Goal: Transaction & Acquisition: Purchase product/service

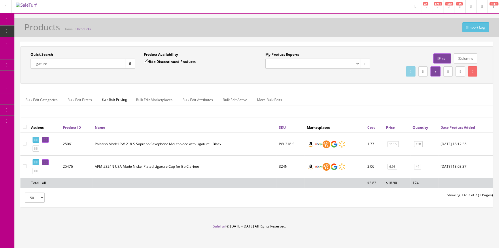
click at [6, 19] on icon at bounding box center [7, 20] width 6 height 5
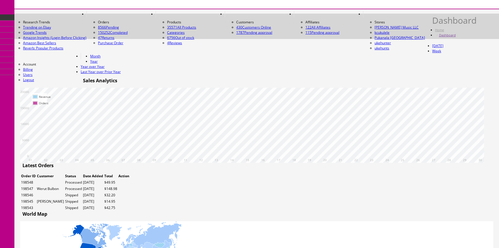
click at [42, 29] on span "Products" at bounding box center [35, 26] width 14 height 5
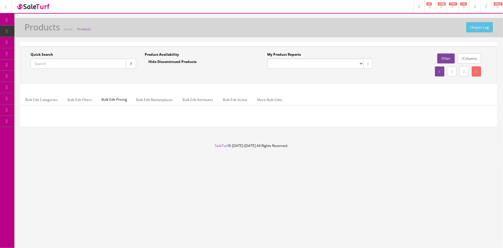
click at [37, 64] on input "Quick Search" at bounding box center [79, 64] width 96 height 10
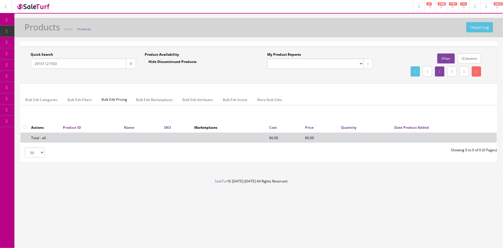
type input "29101121503"
click at [146, 60] on input "Hide Discontinued Products" at bounding box center [147, 61] width 4 height 4
checkbox input "false"
click at [44, 63] on input "29101121503" at bounding box center [79, 64] width 96 height 10
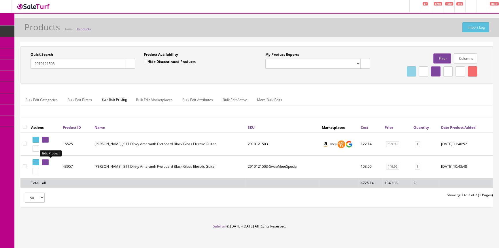
type input "2910121503"
click at [45, 161] on icon at bounding box center [44, 162] width 1 height 3
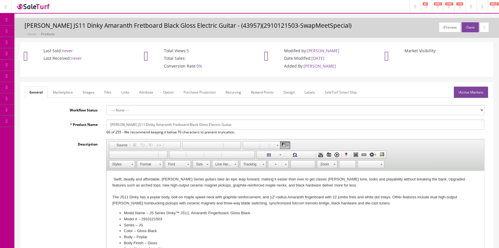
click at [309, 93] on link "Labels" at bounding box center [310, 92] width 20 height 11
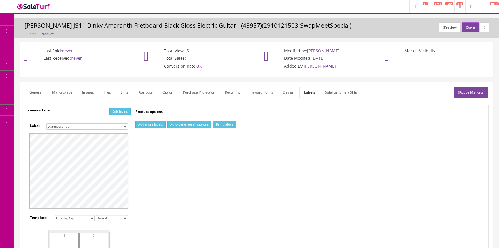
click at [124, 125] on select "Small Label 2 x 1 Label Shoe label 100 barcodes Dymo Label 2 X 1 Sticker Labels…" at bounding box center [87, 126] width 82 height 6
select select "16"
click at [46, 123] on select "Small Label 2 x 1 Label Shoe label 100 barcodes Dymo Label 2 X 1 Sticker Labels…" at bounding box center [87, 126] width 82 height 6
click at [159, 125] on button "Add more labels" at bounding box center [151, 125] width 30 height 8
type input "1"
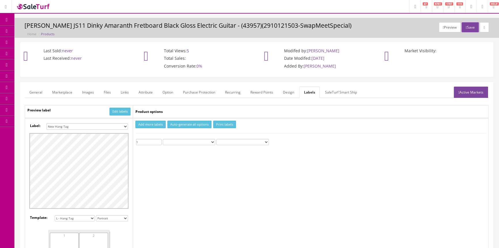
click at [159, 140] on input "1" at bounding box center [149, 142] width 26 height 6
click at [224, 121] on button "Print labels" at bounding box center [224, 125] width 23 height 8
click at [44, 31] on span "Products" at bounding box center [41, 31] width 14 height 5
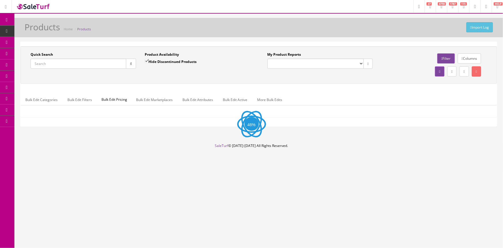
click at [47, 65] on input "Quick Search" at bounding box center [79, 64] width 96 height 10
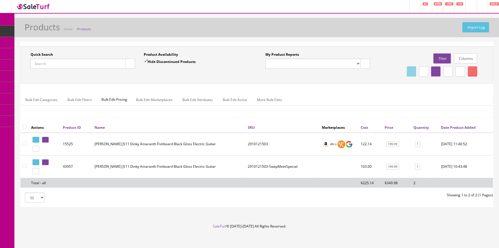
paste input "AM93QMAYS-2023stock"
type input "AM93QMAYS-2023stock"
click at [131, 65] on button "button" at bounding box center [130, 64] width 10 height 10
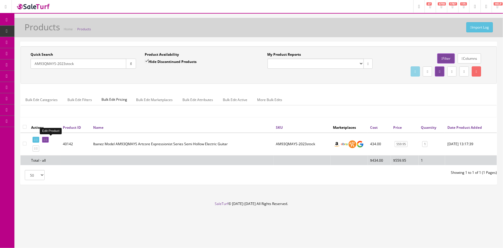
click at [45, 138] on icon at bounding box center [44, 139] width 1 height 3
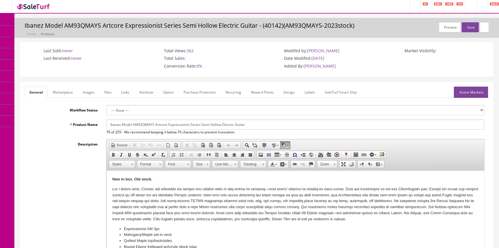
click at [87, 91] on link "Images" at bounding box center [88, 92] width 21 height 11
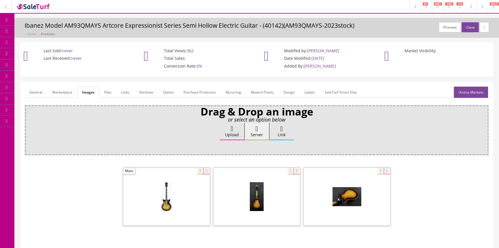
click at [37, 91] on link "General" at bounding box center [36, 92] width 22 height 11
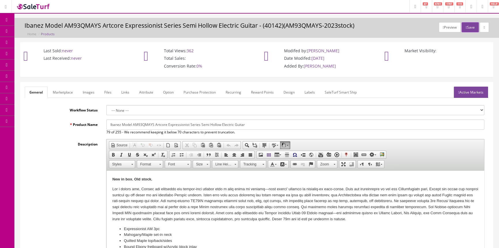
click at [47, 33] on span "Products" at bounding box center [41, 31] width 14 height 5
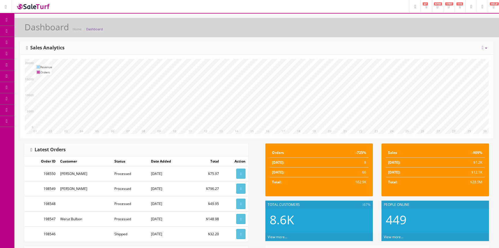
click at [45, 28] on link "Products" at bounding box center [44, 31] width 61 height 11
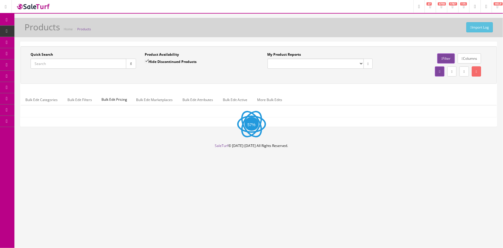
click at [55, 60] on input "Quick Search" at bounding box center [79, 64] width 96 height 10
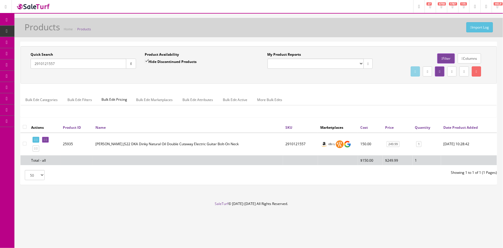
type input "2910121557"
click at [146, 60] on input "Hide Discontinued Products" at bounding box center [147, 61] width 4 height 4
checkbox input "false"
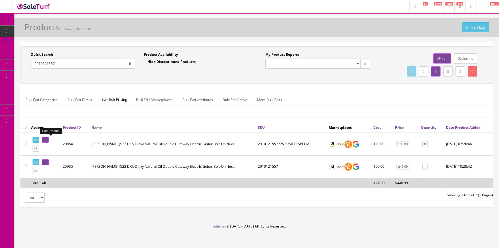
click at [45, 138] on icon at bounding box center [44, 139] width 1 height 3
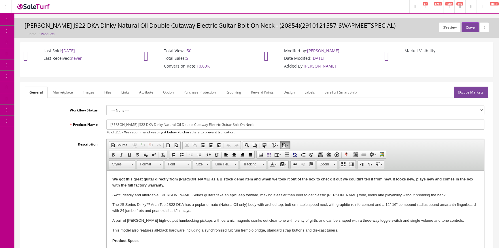
click at [311, 90] on link "Labels" at bounding box center [310, 92] width 20 height 11
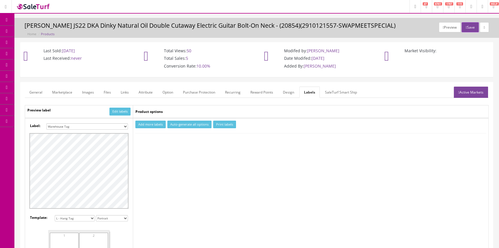
click at [124, 125] on select "Small Label 2 x 1 Label Shoe label 100 barcodes Dymo Label 2 X 1 Sticker Labels…" at bounding box center [87, 126] width 82 height 6
select select "16"
click at [46, 123] on select "Small Label 2 x 1 Label Shoe label 100 barcodes Dymo Label 2 X 1 Sticker Labels…" at bounding box center [87, 126] width 82 height 6
click at [156, 124] on button "Add more labels" at bounding box center [151, 125] width 30 height 8
type input "1"
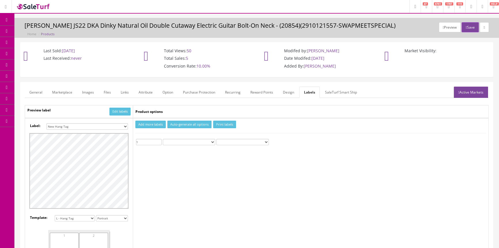
click at [159, 140] on input "1" at bounding box center [149, 142] width 26 height 6
click at [224, 126] on button "Print labels" at bounding box center [224, 125] width 23 height 8
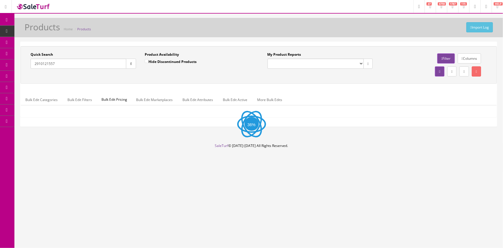
drag, startPoint x: 89, startPoint y: 63, endPoint x: 96, endPoint y: 61, distance: 7.0
click at [90, 63] on input "2910121557" at bounding box center [79, 64] width 96 height 10
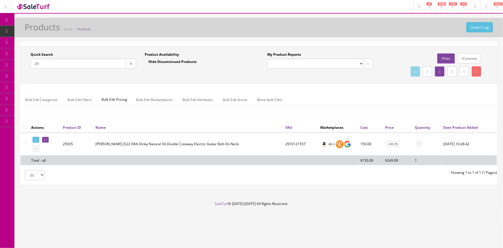
type input "2"
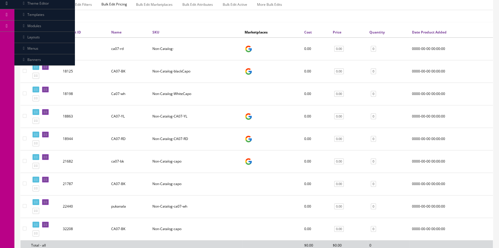
scroll to position [105, 0]
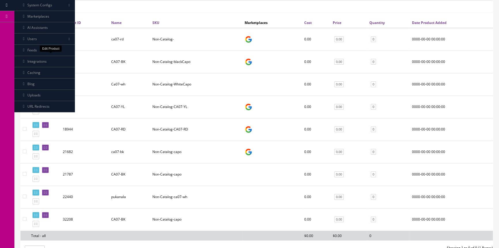
type input "ca07"
click at [49, 58] on link at bounding box center [45, 58] width 7 height 6
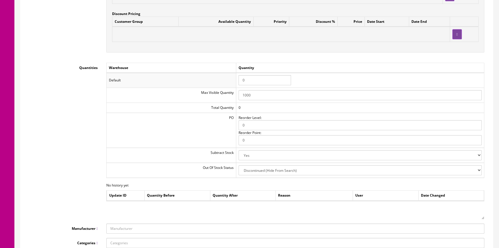
scroll to position [577, 0]
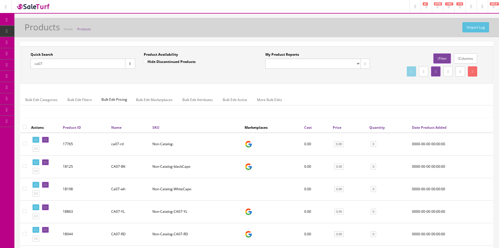
click at [38, 64] on input "ca07" at bounding box center [78, 64] width 95 height 10
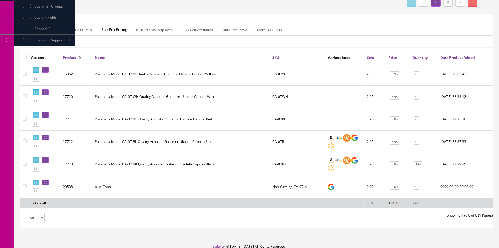
scroll to position [78, 0]
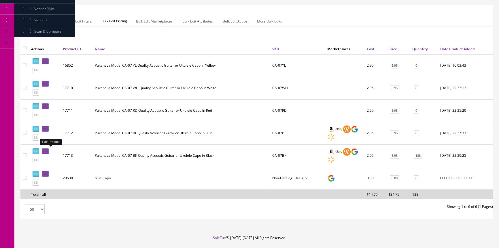
type input "ca-07"
click at [49, 151] on link at bounding box center [45, 151] width 7 height 6
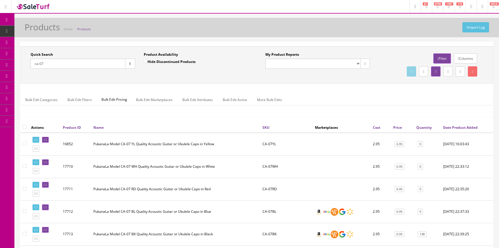
drag, startPoint x: 55, startPoint y: 63, endPoint x: 24, endPoint y: 64, distance: 31.5
click at [24, 64] on div "Quick Search ca-07 Date From Product Availability Hide Discontinued Products Da…" at bounding box center [139, 62] width 235 height 21
paste input "2910121503"
click at [129, 60] on button "button" at bounding box center [130, 64] width 10 height 10
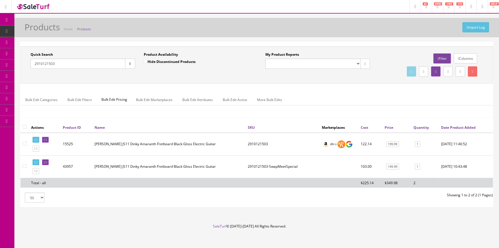
drag, startPoint x: 59, startPoint y: 63, endPoint x: 39, endPoint y: 63, distance: 19.9
click at [26, 64] on div "Quick Search 2910121503 Date From" at bounding box center [82, 62] width 113 height 21
paste input "57"
type input "2910121557"
click at [127, 64] on button "button" at bounding box center [130, 64] width 10 height 10
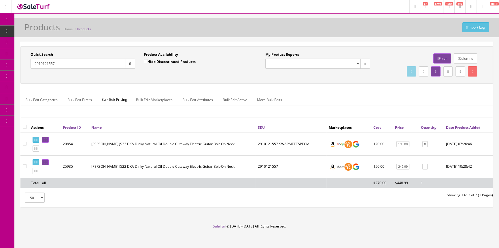
click at [7, 18] on icon at bounding box center [7, 20] width 6 height 5
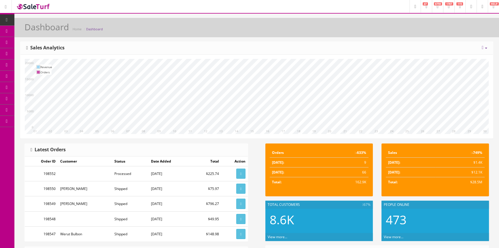
click at [58, 32] on link "Products" at bounding box center [44, 31] width 61 height 11
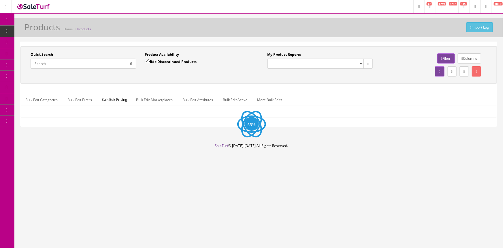
click at [58, 62] on input "Quick Search" at bounding box center [79, 64] width 96 height 10
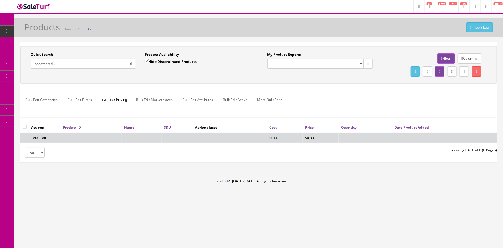
type input "boostcoredlx"
click at [146, 60] on input "Hide Discontinued Products" at bounding box center [147, 61] width 4 height 4
checkbox input "false"
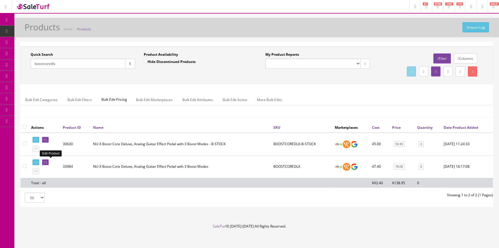
click at [49, 163] on link at bounding box center [45, 162] width 7 height 6
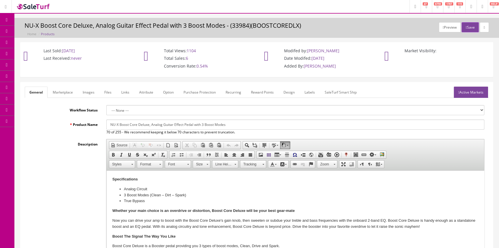
click at [42, 28] on link "Products" at bounding box center [44, 31] width 61 height 11
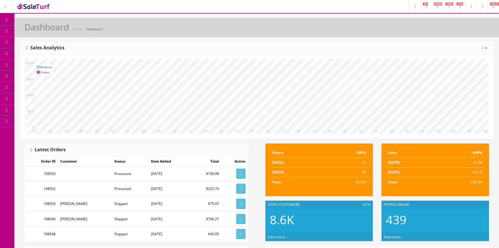
click at [52, 29] on link "Products" at bounding box center [44, 31] width 61 height 11
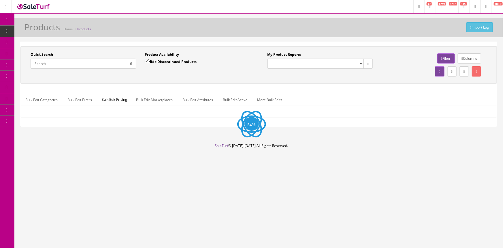
click at [57, 64] on input "Quick Search" at bounding box center [79, 64] width 96 height 10
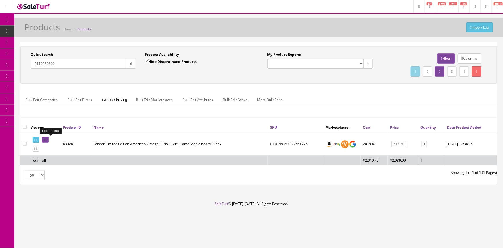
type input "0110380800"
click at [45, 140] on icon at bounding box center [44, 139] width 1 height 3
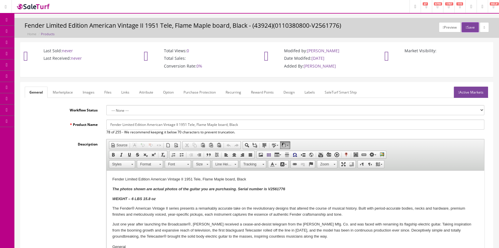
click at [89, 93] on link "Images" at bounding box center [88, 92] width 21 height 11
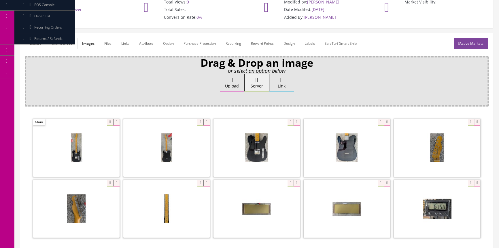
scroll to position [105, 0]
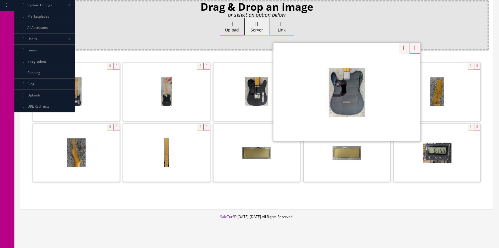
click at [379, 66] on div "Zoom" at bounding box center [347, 92] width 147 height 98
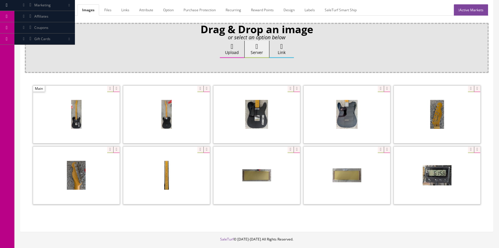
scroll to position [0, 0]
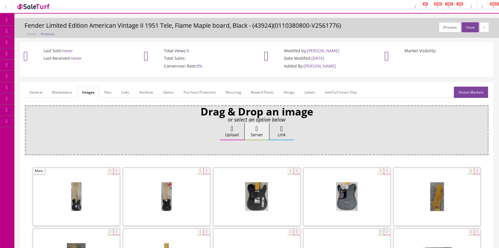
click at [34, 91] on link "General" at bounding box center [36, 92] width 22 height 11
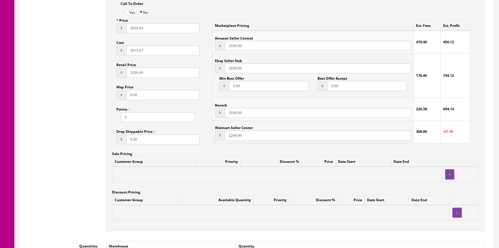
scroll to position [524, 0]
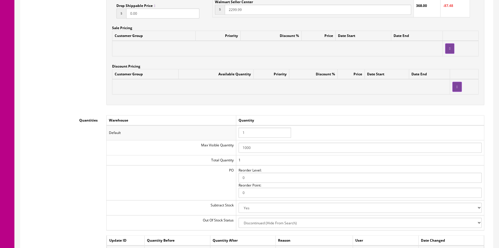
click at [254, 131] on input "1" at bounding box center [265, 132] width 52 height 10
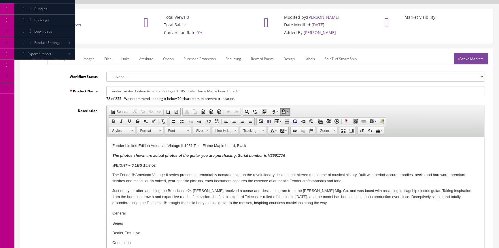
scroll to position [0, 0]
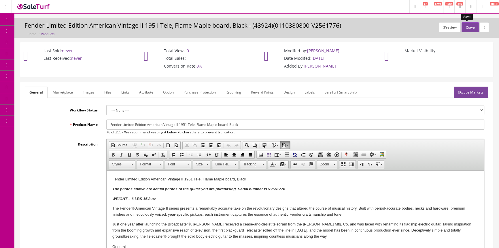
type input "0"
click at [468, 26] on button "Save" at bounding box center [470, 27] width 17 height 10
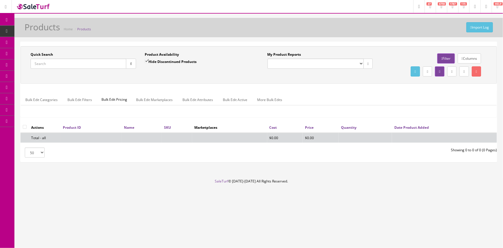
click at [48, 62] on input "Quick Search" at bounding box center [79, 64] width 96 height 10
type input "2814304531"
click at [149, 61] on input "Hide Discontinued Products" at bounding box center [147, 61] width 4 height 4
checkbox input "false"
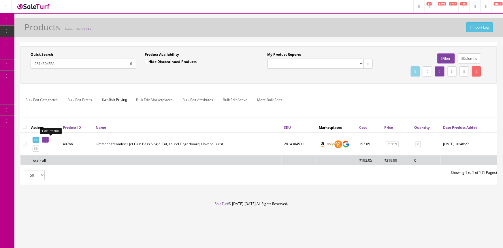
click at [49, 138] on link at bounding box center [45, 140] width 7 height 6
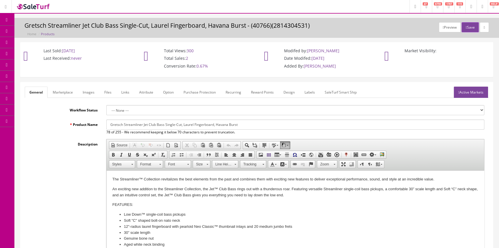
click at [41, 53] on span "POS Console" at bounding box center [44, 53] width 20 height 5
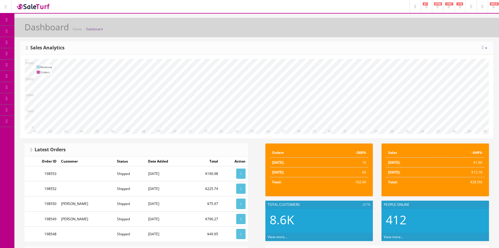
click at [52, 53] on span "POS Console" at bounding box center [44, 53] width 20 height 5
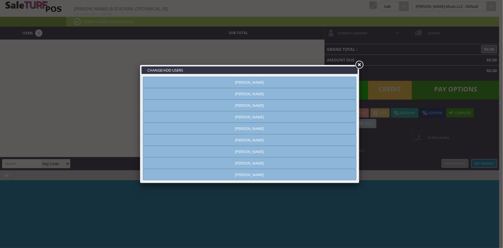
type input "amber helgren"
drag, startPoint x: 202, startPoint y: 82, endPoint x: 240, endPoint y: 76, distance: 38.1
click at [203, 84] on link "Amber Helgren" at bounding box center [250, 82] width 214 height 12
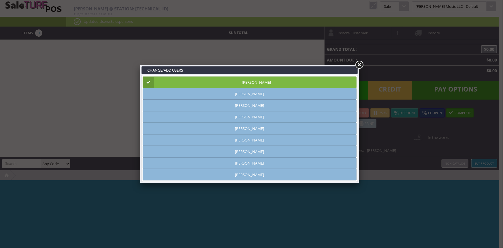
click at [359, 65] on link at bounding box center [359, 65] width 10 height 10
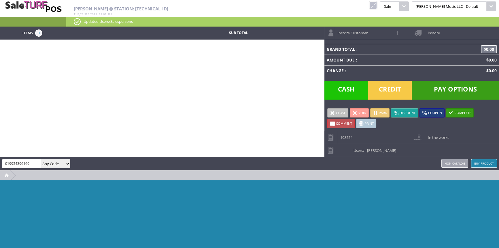
type input "019954396169"
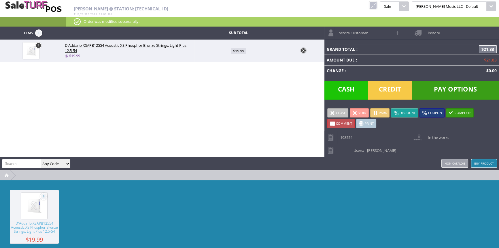
click at [392, 89] on span "Credit" at bounding box center [390, 90] width 44 height 19
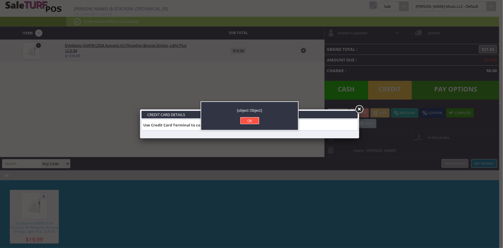
click at [252, 119] on link "OK" at bounding box center [249, 120] width 19 height 7
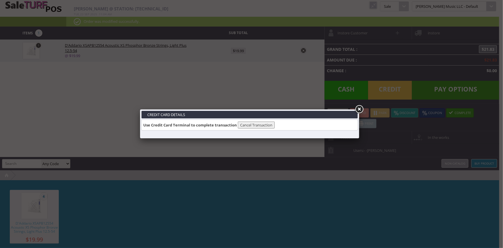
click at [360, 108] on link at bounding box center [359, 109] width 10 height 10
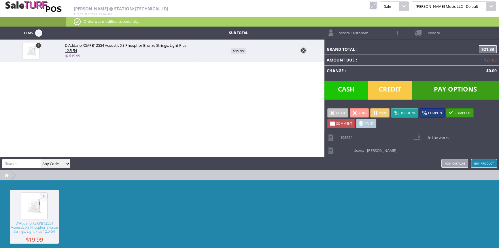
click at [438, 87] on span "Pay Options" at bounding box center [455, 90] width 87 height 19
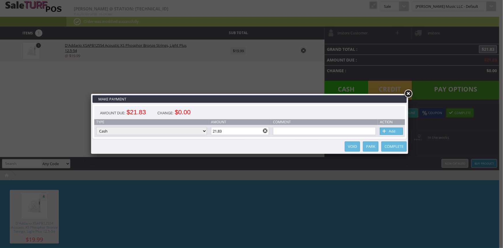
click at [154, 129] on select "Cash Credit Card Cheque or Money Order" at bounding box center [151, 131] width 111 height 8
select select "credit_card"
click at [96, 127] on select "Cash Credit Card Cheque or Money Order" at bounding box center [151, 131] width 111 height 8
click at [386, 131] on span at bounding box center [385, 131] width 6 height 6
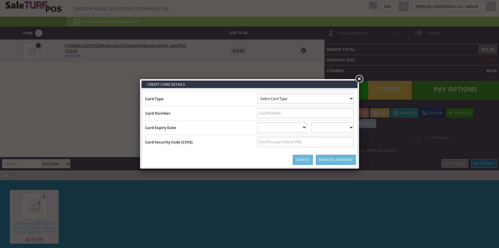
type input "B6011012069932696^ROBERTS/BRIGHAM H ^28012011000139929102601101"
select select "DISCOVER"
type input "6011012069932696"
select select "01"
select select "2028"
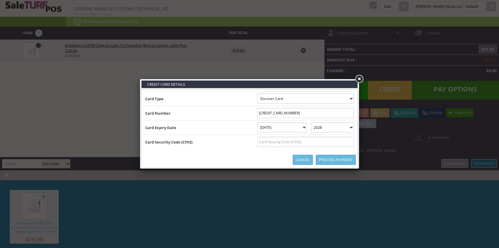
type input "B6011012069932696^ROBERTS/BRIGHAM H ^280120110001399291026011012069932696=28012…"
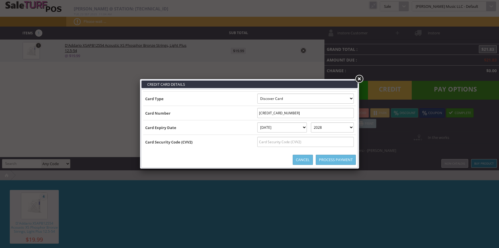
click at [318, 143] on input "text" at bounding box center [306, 142] width 97 height 10
type input "710"
click at [332, 160] on link "Process Payment" at bounding box center [336, 160] width 40 height 10
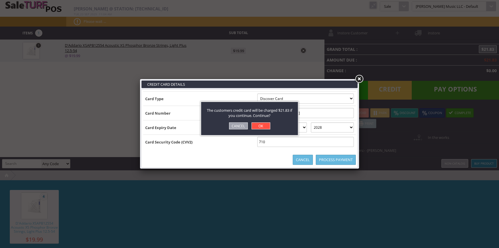
click at [262, 125] on link "OK" at bounding box center [261, 125] width 19 height 7
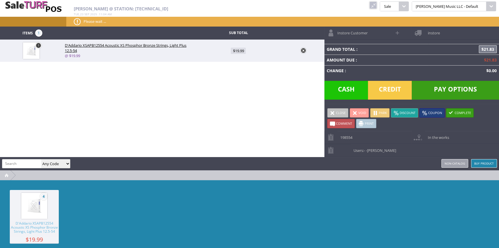
type input "0"
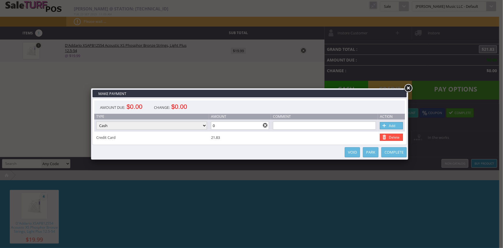
click at [390, 151] on link "Complete" at bounding box center [394, 152] width 25 height 10
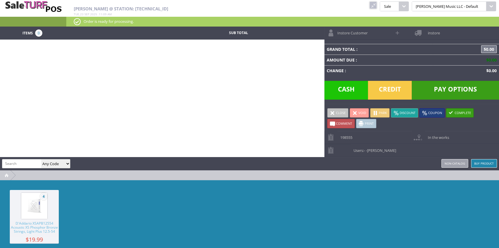
click at [377, 5] on link at bounding box center [373, 4] width 7 height 7
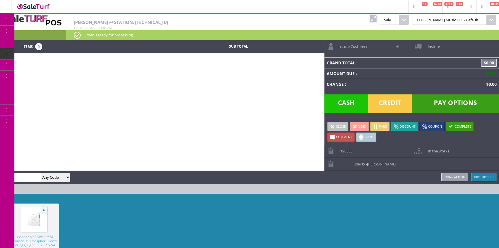
click at [38, 28] on link "Products" at bounding box center [44, 32] width 61 height 12
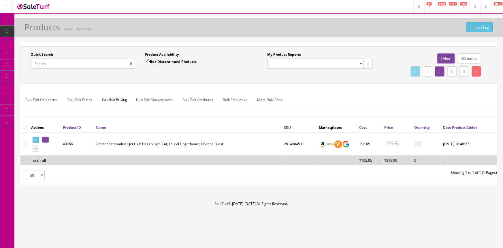
click at [81, 62] on input "Quick Search" at bounding box center [79, 64] width 96 height 10
type input "1"
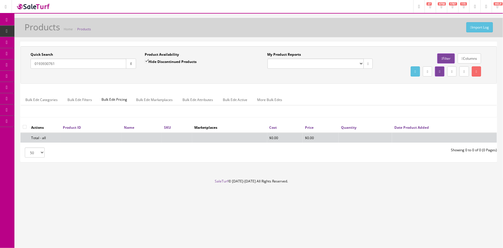
type input "0193930761"
click at [147, 61] on input "Hide Discontinued Products" at bounding box center [147, 61] width 4 height 4
checkbox input "false"
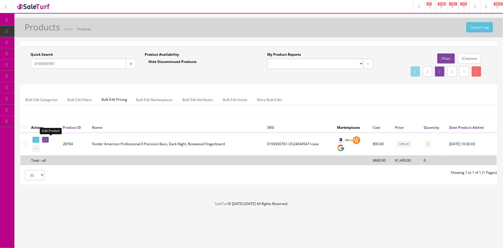
click at [45, 138] on icon at bounding box center [44, 139] width 1 height 3
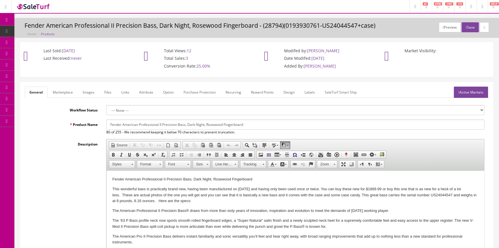
click at [91, 95] on link "Images" at bounding box center [88, 92] width 21 height 11
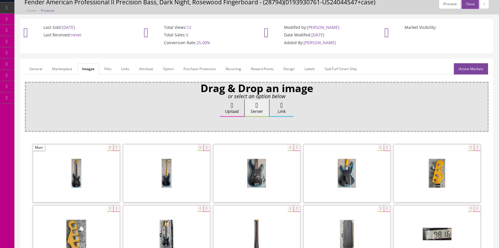
scroll to position [78, 0]
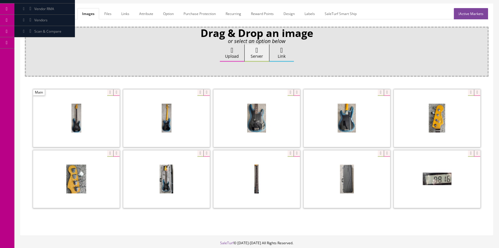
click at [129, 218] on div "Drag & Drop an image or select an option below Upload Server Link Ok WM Left To…" at bounding box center [257, 129] width 464 height 204
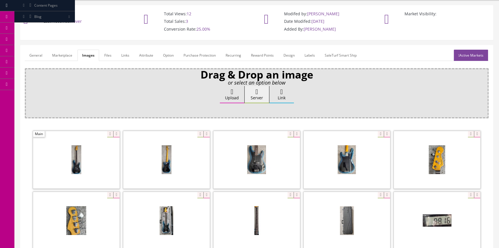
scroll to position [0, 0]
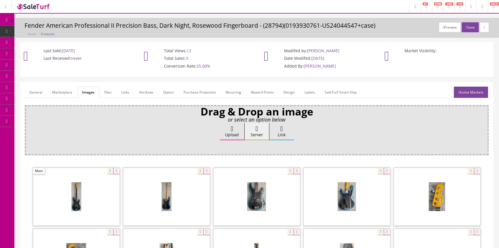
click at [43, 31] on span "Products" at bounding box center [44, 31] width 14 height 5
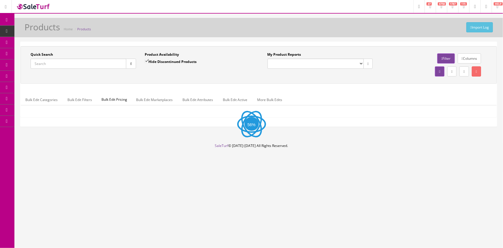
click at [55, 66] on input "Quick Search" at bounding box center [79, 64] width 96 height 10
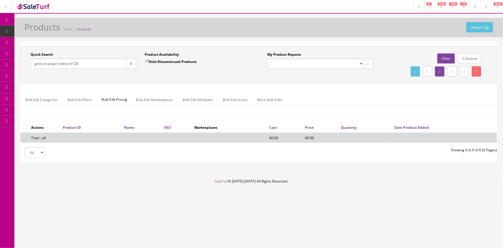
click at [44, 62] on input "gretcsh player edition 6120" at bounding box center [79, 64] width 96 height 10
type input "gretsch player edition 6120"
click at [146, 59] on input "Hide Discontinued Products" at bounding box center [147, 61] width 4 height 4
checkbox input "false"
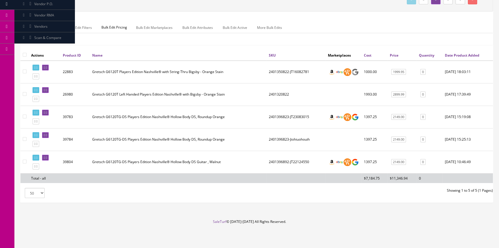
scroll to position [75, 0]
drag, startPoint x: 92, startPoint y: 135, endPoint x: 126, endPoint y: 135, distance: 34.0
click at [126, 135] on td "Gretsch G6120TG-DS Players Edition Nashville® Hollow Body DS, Roundup Orange" at bounding box center [178, 139] width 177 height 22
copy td "Gretsch G6120TG-DS"
drag, startPoint x: 92, startPoint y: 69, endPoint x: 199, endPoint y: 69, distance: 107.0
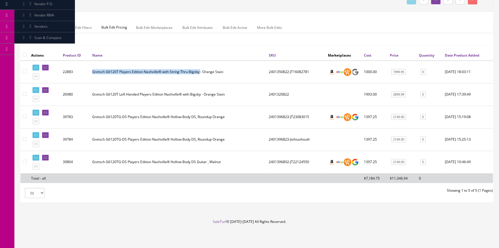
click at [199, 69] on td "Gretsch G6120T Players Edition Nashville® with String-Thru Bigsby - Orange Stain" at bounding box center [178, 72] width 177 height 23
copy td "Gretsch G6120T Players Edition Nashville® with String-Thru Bigsby"
click at [182, 38] on div "Bulk Edit Categories Bulk Edit Filters Bulk Edit Pricing Bulk Edit Marketplaces…" at bounding box center [257, 31] width 472 height 27
drag, startPoint x: 266, startPoint y: 69, endPoint x: 286, endPoint y: 70, distance: 19.4
click at [286, 70] on td "2401350822-JT16082781" at bounding box center [296, 72] width 59 height 23
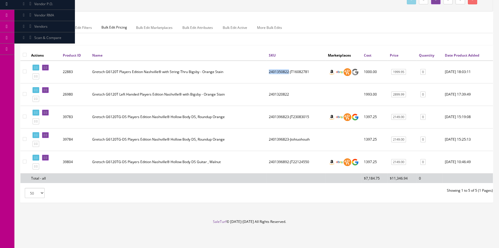
copy td "2401350822"
click at [89, 68] on div at bounding box center [89, 118] width 3 height 137
click at [290, 78] on td "2401350822-JT16082781" at bounding box center [296, 72] width 59 height 23
click at [45, 66] on icon at bounding box center [44, 67] width 1 height 3
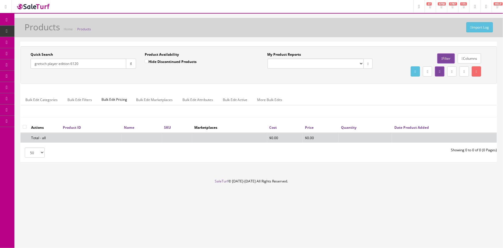
click at [130, 64] on icon "button" at bounding box center [131, 63] width 2 height 3
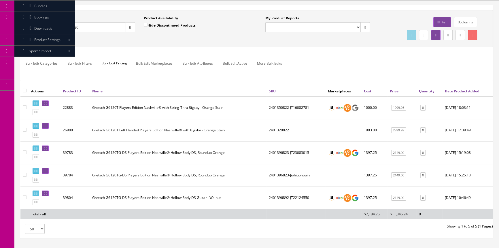
scroll to position [52, 0]
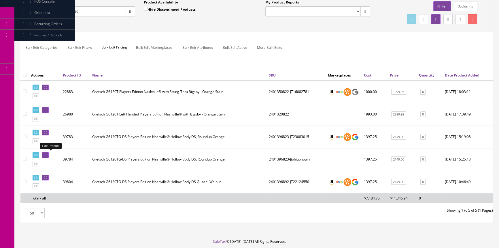
click at [45, 153] on icon at bounding box center [44, 154] width 1 height 3
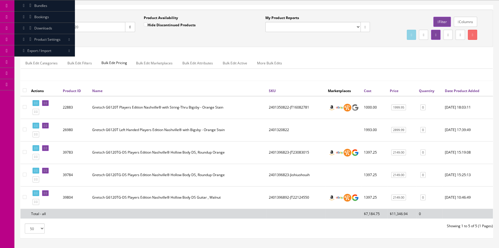
scroll to position [75, 0]
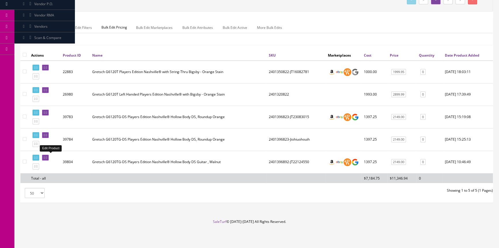
click at [45, 156] on icon at bounding box center [44, 157] width 1 height 3
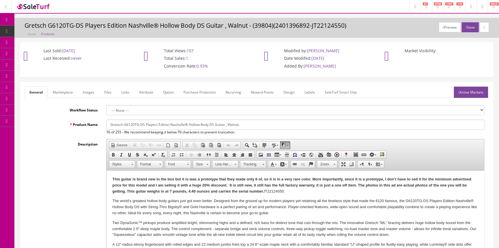
click at [88, 90] on link "Images" at bounding box center [88, 92] width 21 height 11
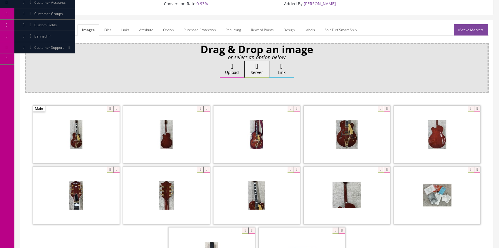
scroll to position [131, 0]
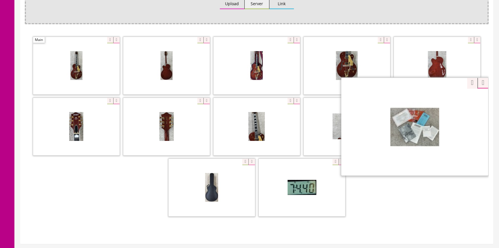
click at [466, 100] on div "Zoom" at bounding box center [414, 126] width 147 height 98
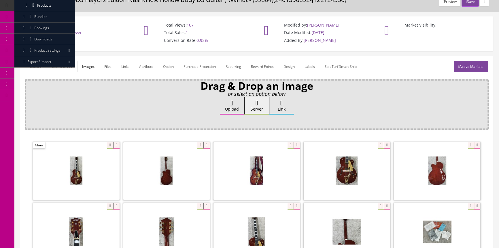
scroll to position [0, 0]
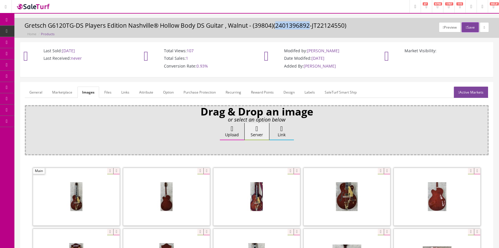
drag, startPoint x: 277, startPoint y: 25, endPoint x: 310, endPoint y: 24, distance: 32.6
click at [310, 24] on h3 "Gretsch G6120TG-DS Players Edition Nashville® Hollow Body DS Guitar , Walnut - …" at bounding box center [257, 25] width 465 height 7
copy h3 "2401396892"
click at [238, 52] on p "Total Views: 107" at bounding box center [197, 50] width 100 height 5
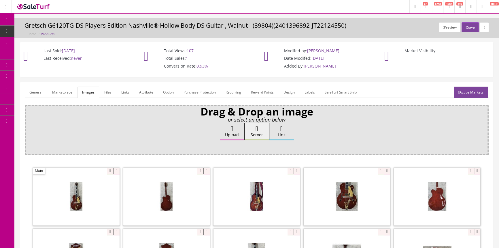
click at [36, 90] on link "General" at bounding box center [36, 92] width 22 height 11
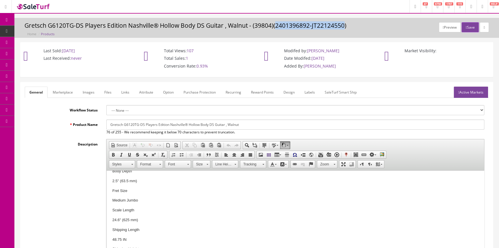
drag, startPoint x: 277, startPoint y: 26, endPoint x: 345, endPoint y: 23, distance: 67.5
click at [345, 23] on h3 "Gretsch G6120TG-DS Players Edition Nashville® Hollow Body DS Guitar , Walnut - …" at bounding box center [257, 25] width 465 height 7
copy h3 "2401396892-JT22124550"
click at [378, 31] on div "Preview Save Gretsch G6120TG-DS Players Edition Nashville® Hollow Body DS Guita…" at bounding box center [257, 29] width 476 height 14
drag, startPoint x: 278, startPoint y: 24, endPoint x: 310, endPoint y: 25, distance: 32.0
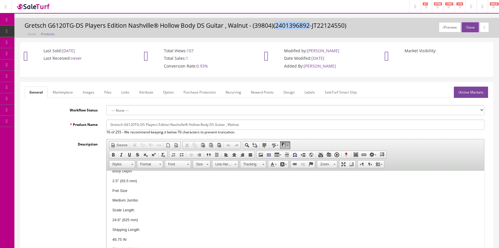
click at [310, 25] on h3 "Gretsch G6120TG-DS Players Edition Nashville® Hollow Body DS Guitar , Walnut - …" at bounding box center [257, 25] width 465 height 7
copy h3 "2401396892"
click at [42, 29] on span "Products" at bounding box center [44, 31] width 14 height 5
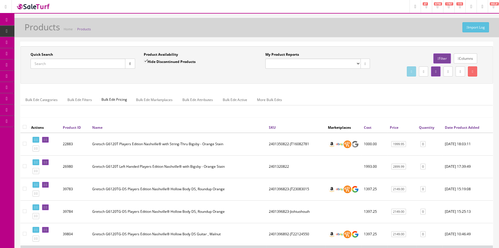
click at [88, 67] on input "Quick Search" at bounding box center [78, 64] width 95 height 10
type input "crush 12"
click at [146, 60] on input "Hide Discontinued Products" at bounding box center [146, 61] width 4 height 4
checkbox input "false"
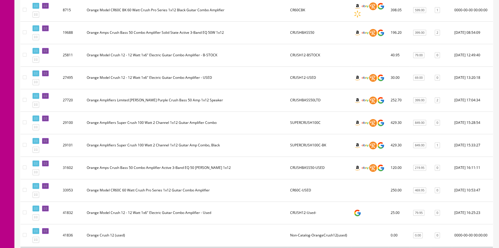
scroll to position [314, 0]
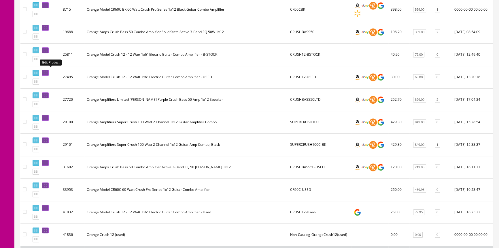
click at [45, 71] on icon at bounding box center [44, 72] width 1 height 3
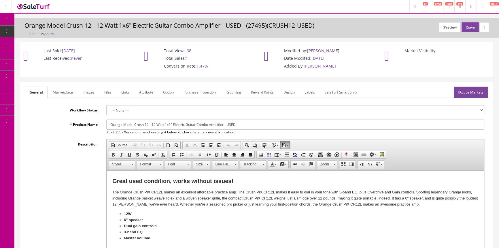
click at [67, 92] on link "Marketplace" at bounding box center [62, 92] width 29 height 11
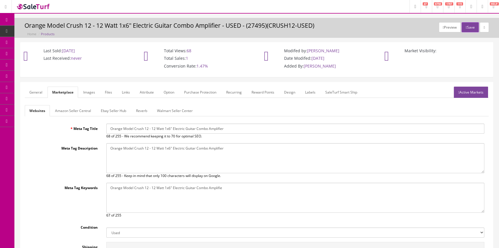
click at [88, 90] on link "Images" at bounding box center [89, 92] width 21 height 11
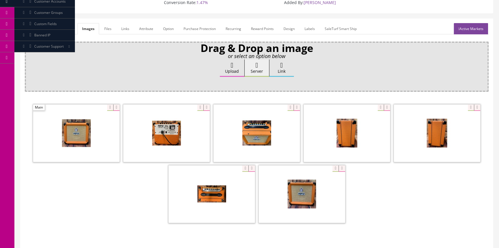
scroll to position [111, 0]
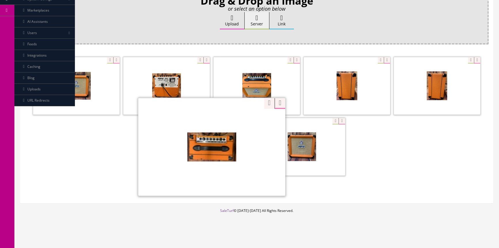
click at [243, 119] on div "Zoom" at bounding box center [211, 146] width 147 height 98
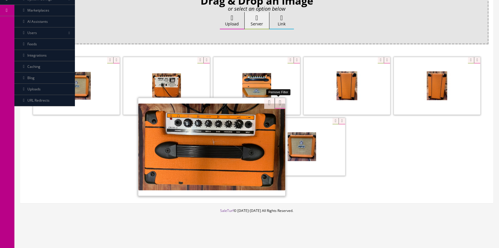
click at [279, 102] on div at bounding box center [257, 117] width 464 height 122
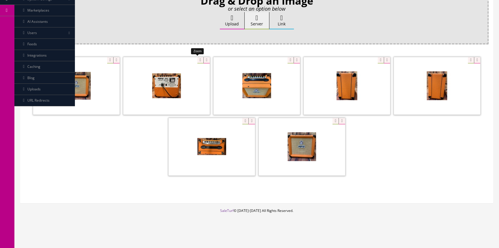
click at [196, 60] on div at bounding box center [166, 86] width 87 height 58
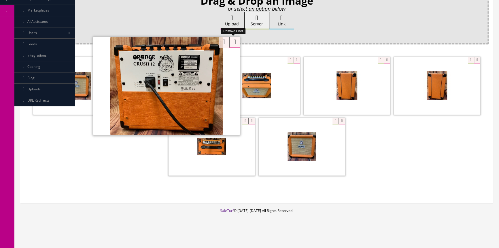
click at [234, 42] on div "Drag & Drop an image or select an option below Upload Server Link Ok WM Left To…" at bounding box center [257, 96] width 464 height 204
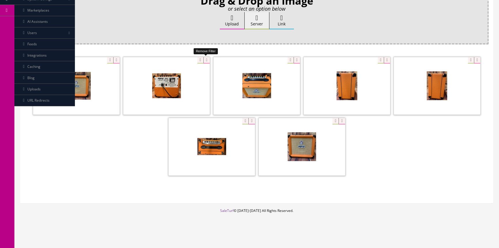
click at [206, 58] on icon at bounding box center [207, 60] width 6 height 6
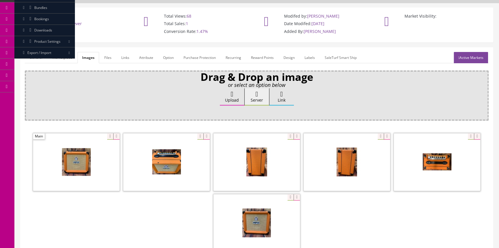
scroll to position [0, 0]
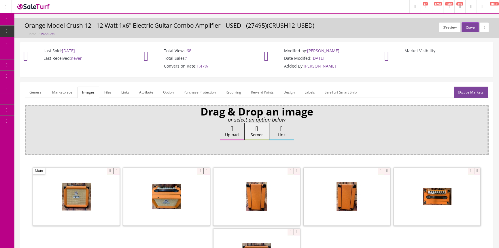
click at [38, 91] on link "General" at bounding box center [36, 92] width 22 height 11
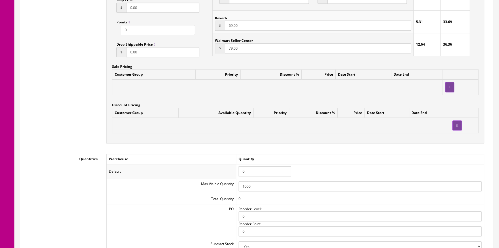
scroll to position [487, 0]
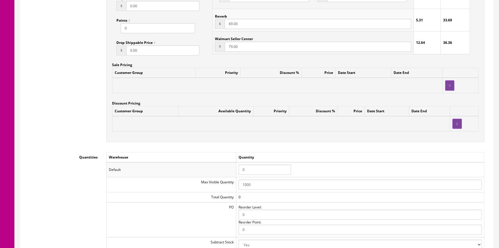
click at [252, 169] on input "0" at bounding box center [265, 169] width 52 height 10
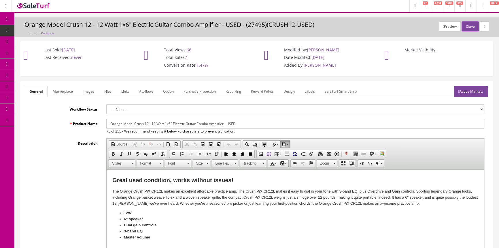
scroll to position [0, 0]
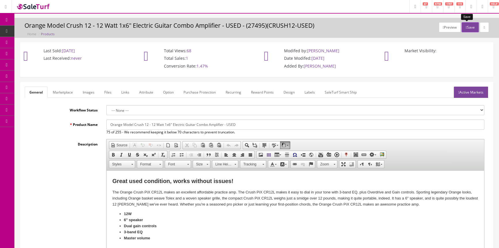
type input "1"
click at [468, 27] on button "Save" at bounding box center [470, 27] width 17 height 10
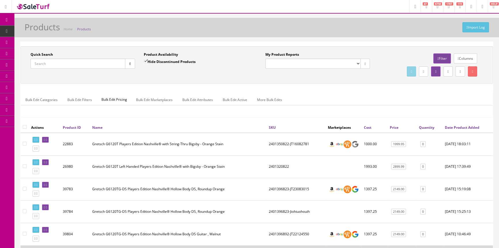
click at [48, 65] on input "Quick Search" at bounding box center [78, 64] width 95 height 10
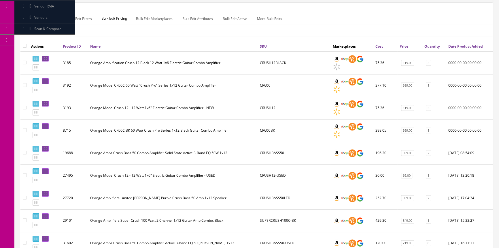
scroll to position [131, 0]
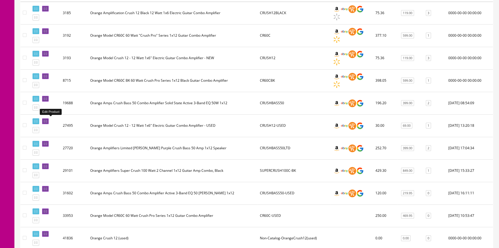
type input "crush 12"
click at [47, 120] on link at bounding box center [45, 121] width 7 height 6
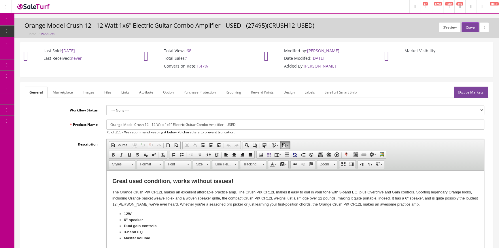
drag, startPoint x: 308, startPoint y: 91, endPoint x: 293, endPoint y: 93, distance: 15.1
click at [307, 91] on link "Labels" at bounding box center [310, 92] width 20 height 11
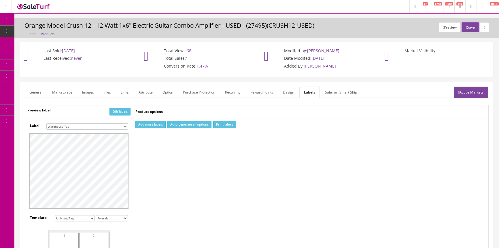
click at [82, 125] on select "Small Label 2 x 1 Label Shoe label 100 barcodes Dymo Label 2 X 1 Sticker Labels…" at bounding box center [87, 126] width 82 height 6
select select "16"
click at [46, 123] on select "Small Label 2 x 1 Label Shoe label 100 barcodes Dymo Label 2 X 1 Sticker Labels…" at bounding box center [87, 126] width 82 height 6
click at [146, 124] on button "Add more labels" at bounding box center [151, 125] width 30 height 8
type input "1"
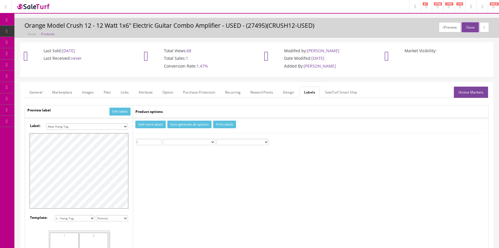
click at [159, 140] on input "1" at bounding box center [149, 142] width 26 height 6
click at [222, 122] on button "Print labels" at bounding box center [224, 125] width 23 height 8
click at [48, 31] on span "Products" at bounding box center [44, 31] width 14 height 5
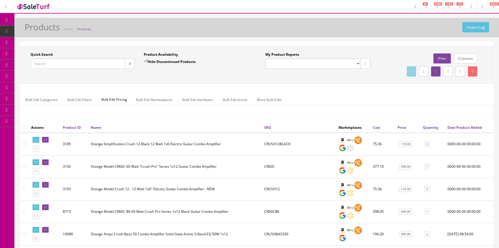
paste input "AM93QMAYS-2023stock"
type input "AM93QMAYS-2023stock"
click at [129, 62] on icon "button" at bounding box center [130, 63] width 2 height 3
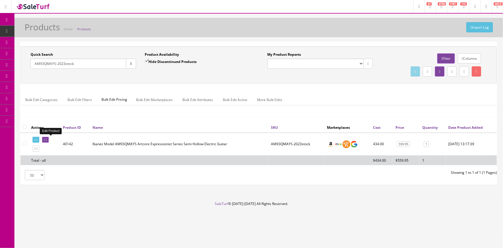
click at [45, 139] on icon at bounding box center [44, 139] width 1 height 3
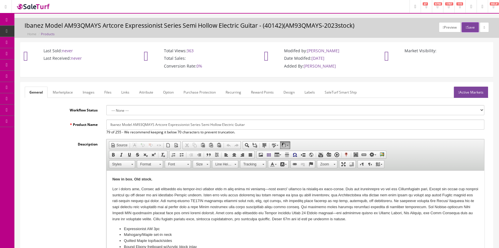
click at [481, 92] on link "Active Markets" at bounding box center [471, 92] width 34 height 11
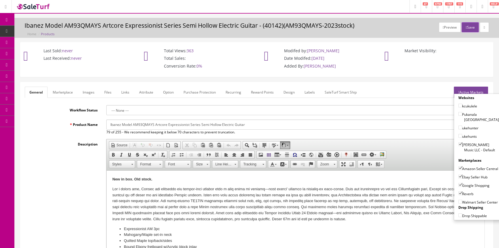
click at [459, 166] on input"] "Amazon Seller Central" at bounding box center [461, 168] width 4 height 4
checkbox input"] "false"
click at [459, 176] on input"] "Ebay Seller Hub" at bounding box center [461, 176] width 4 height 4
checkbox input"] "false"
click at [459, 185] on input"] "Google Shopping" at bounding box center [461, 185] width 4 height 4
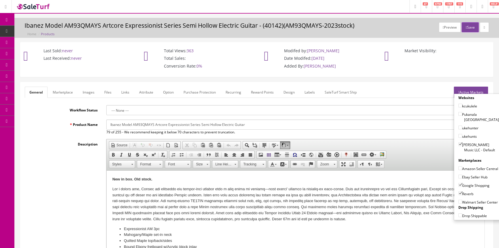
checkbox input"] "false"
click at [459, 194] on input"] "Reverb" at bounding box center [461, 193] width 4 height 4
checkbox input"] "false"
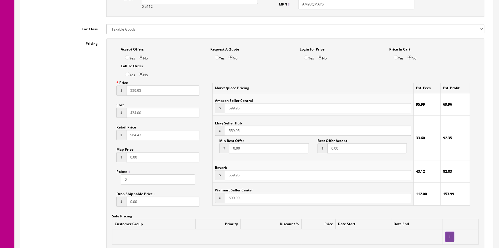
scroll to position [393, 0]
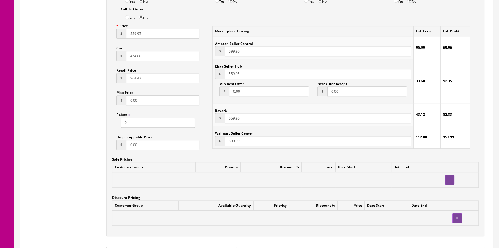
click at [146, 33] on input "559.95" at bounding box center [162, 34] width 73 height 10
type input "5"
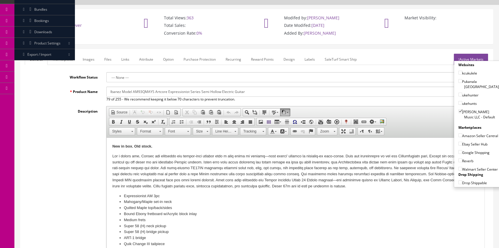
scroll to position [0, 0]
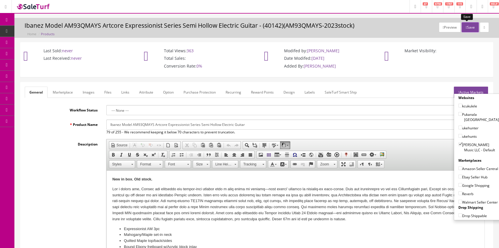
type input "533.91"
click at [470, 24] on button "Save" at bounding box center [470, 27] width 17 height 10
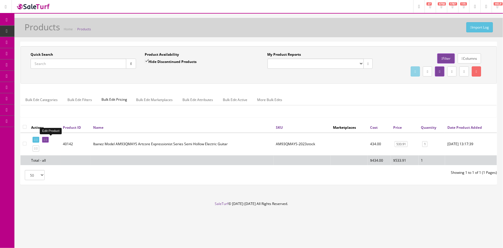
click at [45, 140] on icon at bounding box center [44, 139] width 1 height 3
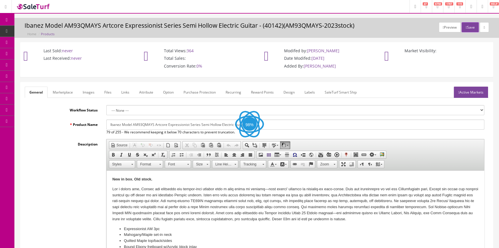
click at [65, 92] on link "Marketplace" at bounding box center [62, 92] width 29 height 11
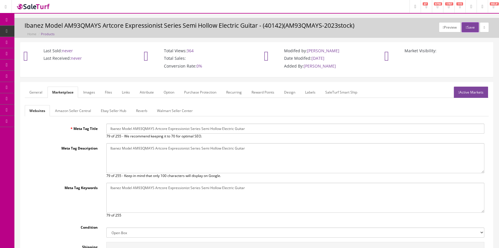
click at [36, 91] on link "General" at bounding box center [36, 92] width 22 height 11
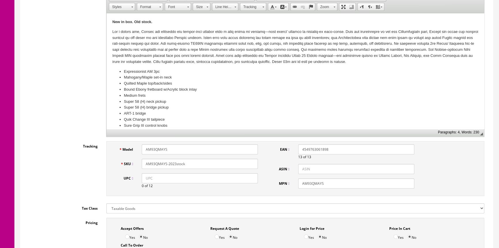
scroll to position [314, 0]
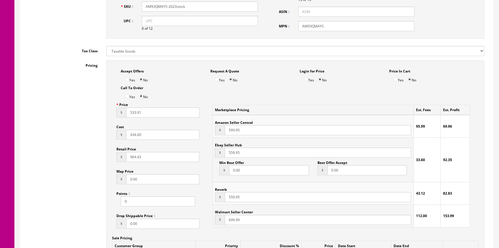
click at [142, 112] on input "533.91" at bounding box center [162, 112] width 73 height 10
type input "5"
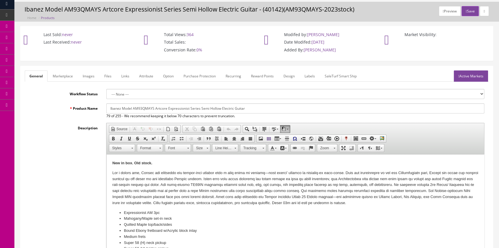
scroll to position [0, 0]
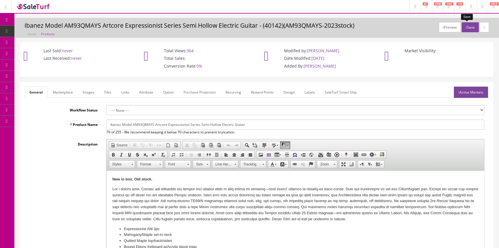
type input "503.96"
click at [467, 26] on button "Save" at bounding box center [470, 27] width 17 height 10
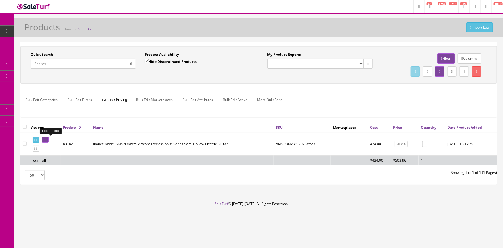
click at [45, 139] on icon at bounding box center [44, 139] width 1 height 3
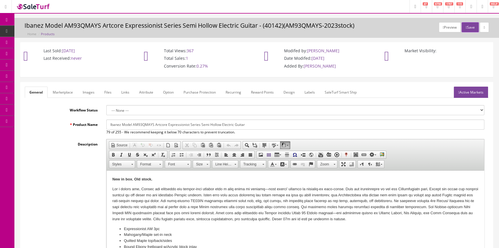
click at [64, 90] on link "Marketplace" at bounding box center [62, 92] width 29 height 11
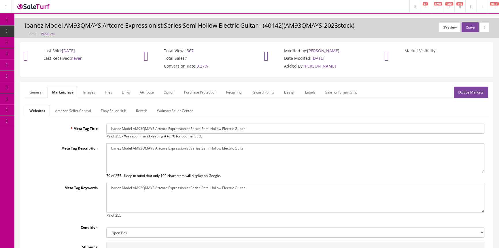
click at [40, 90] on link "General" at bounding box center [36, 92] width 22 height 11
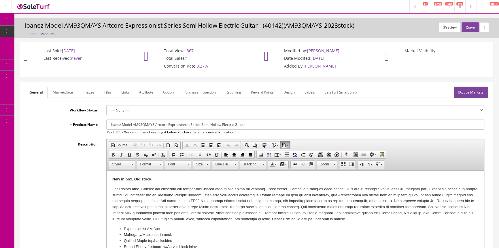
click at [68, 89] on link "Marketplace" at bounding box center [62, 92] width 29 height 11
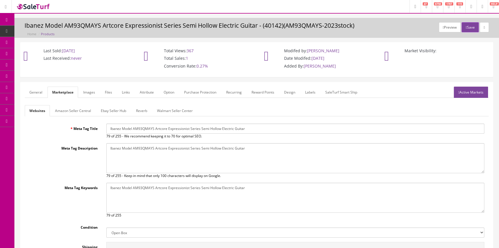
click at [34, 91] on link "General" at bounding box center [36, 92] width 22 height 11
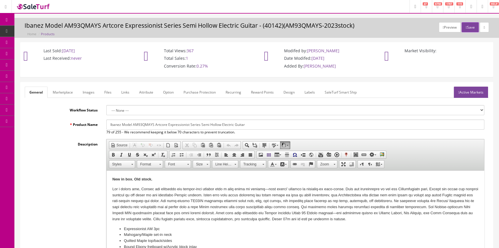
click at [44, 52] on span "POS Console" at bounding box center [44, 53] width 20 height 5
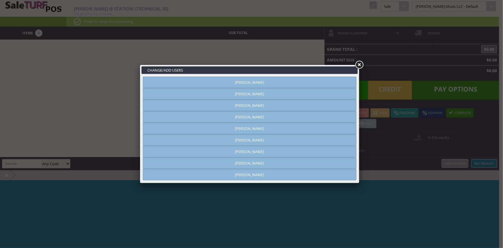
type input "[PERSON_NAME]"
drag, startPoint x: 227, startPoint y: 82, endPoint x: 292, endPoint y: 77, distance: 65.1
click at [227, 82] on link "[PERSON_NAME]" at bounding box center [250, 82] width 214 height 12
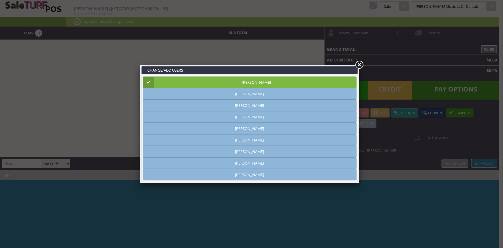
click at [359, 66] on link at bounding box center [359, 65] width 10 height 10
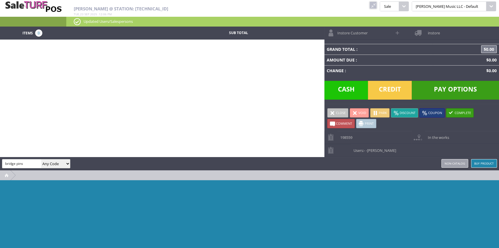
type input "bridge pins"
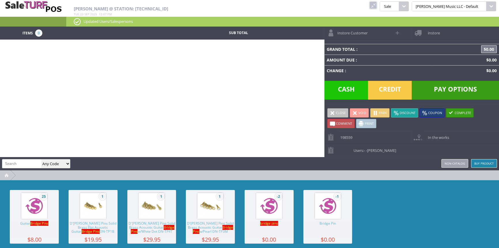
click at [42, 206] on img at bounding box center [34, 206] width 22 height 22
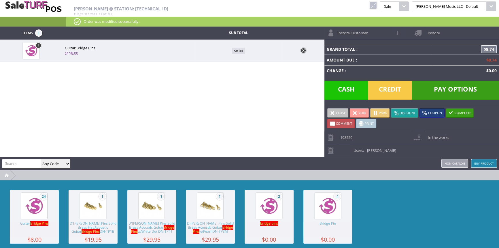
click at [237, 50] on span "$8.00" at bounding box center [238, 51] width 13 height 6
type input "8"
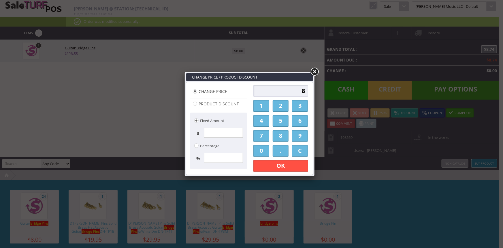
click at [280, 91] on input "8" at bounding box center [280, 91] width 55 height 12
type input "9"
click at [275, 167] on link "OK" at bounding box center [280, 166] width 55 height 12
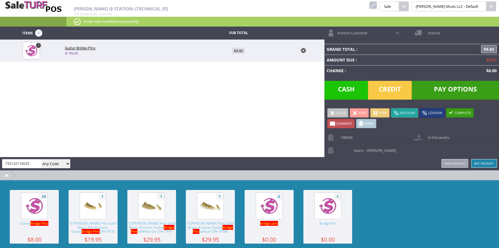
type input "733132110025"
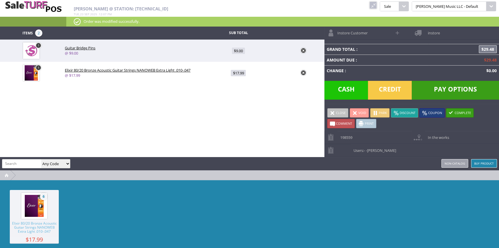
click at [388, 87] on span "Credit" at bounding box center [390, 90] width 44 height 19
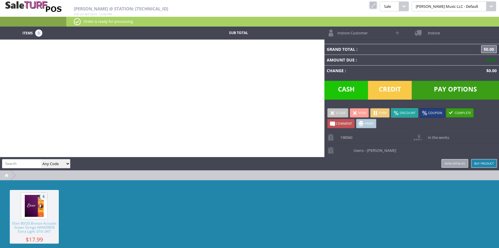
paste input "AM93QMAYS-2023stock"
type input "AM93QMAYS-2023stock"
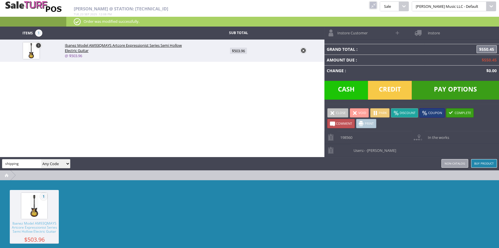
type input "shipping"
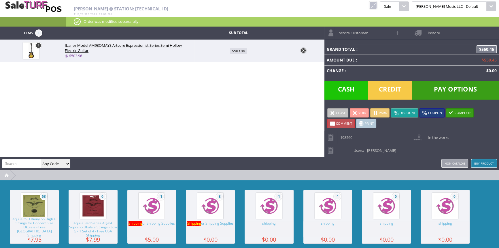
click at [219, 204] on img at bounding box center [211, 206] width 22 height 22
click at [240, 74] on span "$0.00" at bounding box center [238, 73] width 13 height 6
type input "0"
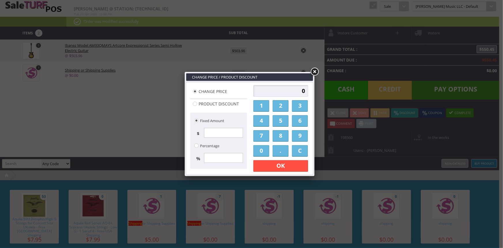
click at [284, 92] on input "0" at bounding box center [280, 91] width 55 height 12
type input "29.95"
click at [275, 164] on link "OK" at bounding box center [280, 166] width 55 height 12
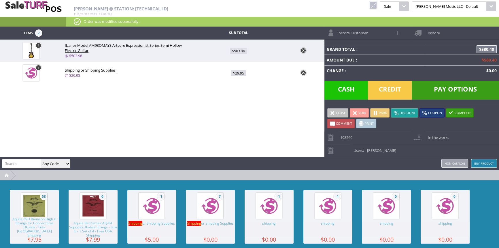
click at [396, 31] on span at bounding box center [398, 32] width 7 height 7
select select "6"
select select "1"
select select "6"
select select "1"
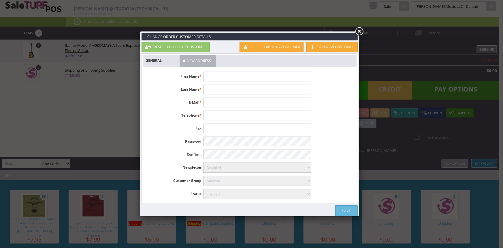
click at [225, 74] on input "text" at bounding box center [257, 77] width 108 height 10
type input "Nick"
type input "[EMAIL_ADDRESS][DOMAIN_NAME]"
type input "[PHONE_NUMBER]"
click at [218, 89] on input "text" at bounding box center [257, 89] width 108 height 10
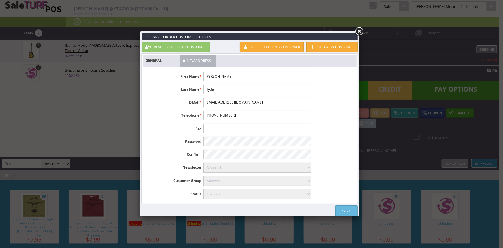
type input "Hyde"
click at [350, 211] on link "Save" at bounding box center [346, 210] width 22 height 11
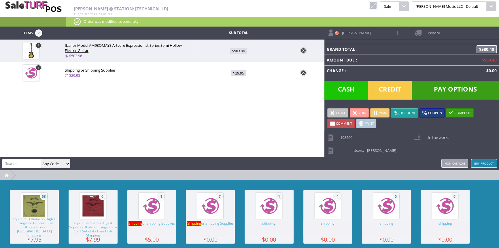
click at [430, 33] on span "instore" at bounding box center [432, 31] width 15 height 9
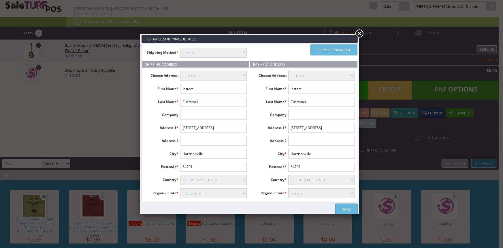
click at [239, 50] on select "instore Free Shipping (2-7days) ($0) Per Item Shipping ($1) text_description ($…" at bounding box center [213, 53] width 67 height 10
select select "free.free"
click at [180, 48] on select "instore Free Shipping (2-7days) ($0) Per Item Shipping ($1) text_description ($…" at bounding box center [213, 53] width 67 height 10
click at [234, 89] on input "Instore" at bounding box center [213, 89] width 67 height 10
type input "I"
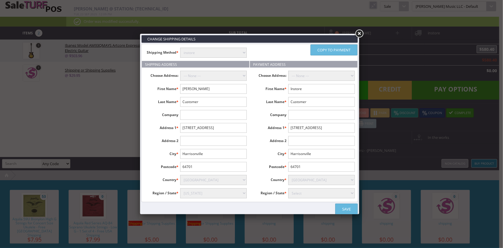
type input "Nick"
type input "Hyde"
type input "[STREET_ADDRESS][PERSON_NAME]"
type input "94563"
click at [226, 141] on input "text" at bounding box center [213, 141] width 67 height 10
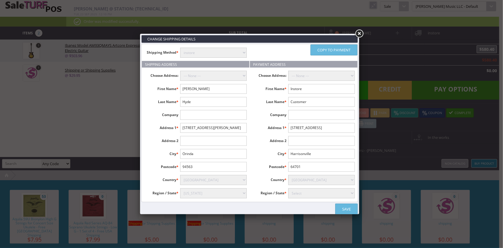
type input "Orinda"
select select "3624"
click at [327, 49] on link "Copy to payment" at bounding box center [334, 49] width 47 height 11
type input "Nick"
type input "Hyde"
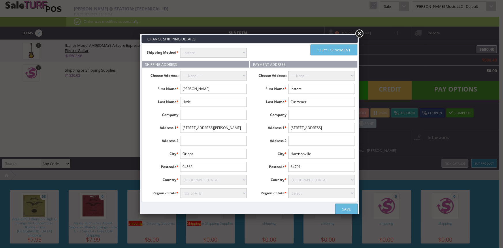
type input "[STREET_ADDRESS][PERSON_NAME]"
type input "Orinda"
type input "94563"
select select "3624"
click at [340, 209] on link "Save" at bounding box center [346, 208] width 22 height 11
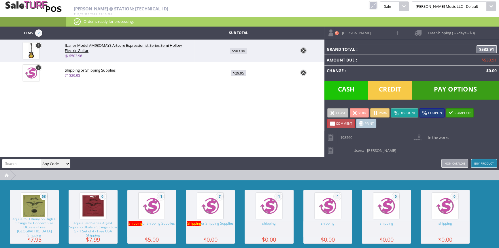
click at [434, 91] on span "Pay Options" at bounding box center [455, 90] width 87 height 19
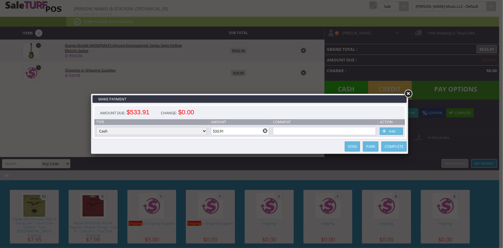
click at [196, 133] on select "Cash Credit Card Cheque or Money Order" at bounding box center [151, 131] width 111 height 8
select select "credit_card"
click at [96, 127] on select "Cash Credit Card Cheque or Money Order" at bounding box center [151, 131] width 111 height 8
click at [395, 130] on link "Add" at bounding box center [391, 130] width 23 height 7
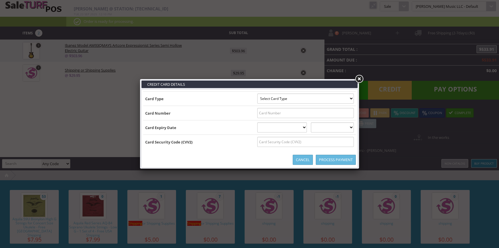
click at [348, 98] on select "Select Card Type Visa MasterCard Discover Card American Express Maestro Solo" at bounding box center [306, 98] width 97 height 10
click at [350, 98] on select "Select Card Type Visa MasterCard Discover Card American Express Maestro Solo" at bounding box center [306, 98] width 97 height 10
select select "VISA"
click at [258, 93] on select "Select Card Type Visa MasterCard Discover Card American Express Maestro Solo" at bounding box center [306, 98] width 97 height 10
click at [347, 114] on input "text" at bounding box center [306, 113] width 97 height 10
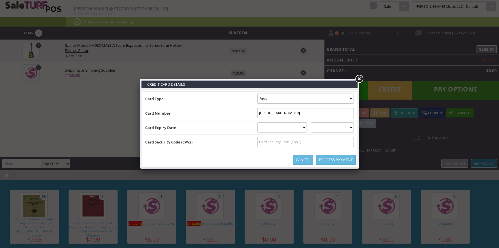
type input "4295442020085452"
click at [291, 127] on select "01 January 02 February 03 March 04 April 05 May 06 June 07 July 08 August 09 Se…" at bounding box center [283, 127] width 50 height 10
select select "03"
click at [258, 122] on select "01 January 02 February 03 March 04 April 05 May 06 June 07 July 08 August 09 Se…" at bounding box center [283, 127] width 50 height 10
click at [334, 129] on select "2025 2026 2027 2028 2029 2030 2031 2032 2033 2034 2035" at bounding box center [332, 127] width 43 height 10
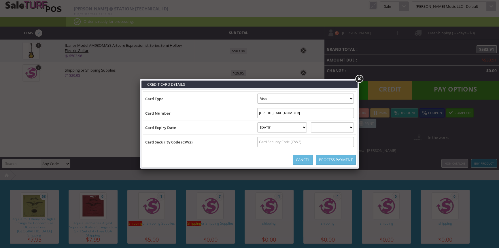
select select "2031"
click at [317, 122] on select "2025 2026 2027 2028 2029 2030 2031 2032 2033 2034 2035" at bounding box center [332, 127] width 43 height 10
click at [329, 140] on input "text" at bounding box center [306, 142] width 97 height 10
type input "428"
click at [333, 158] on link "Process Payment" at bounding box center [336, 160] width 40 height 10
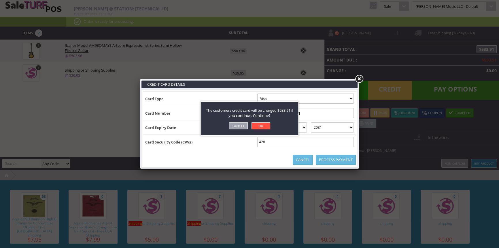
click at [264, 124] on link "OK" at bounding box center [261, 125] width 19 height 7
select select "cash"
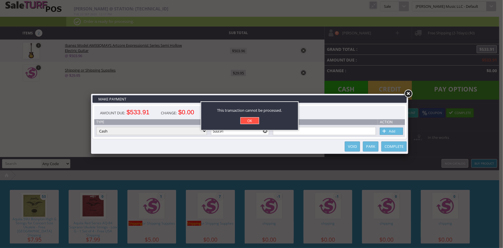
click at [255, 123] on link "OK" at bounding box center [249, 120] width 19 height 7
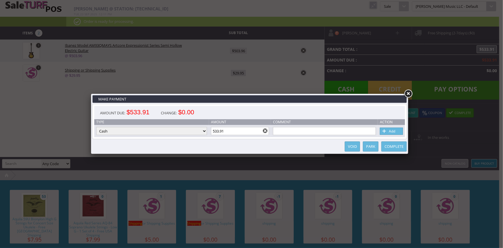
click at [205, 131] on select "Cash Credit Card Cheque or Money Order" at bounding box center [151, 131] width 111 height 8
select select "credit_card"
click at [96, 127] on select "Cash Credit Card Cheque or Money Order" at bounding box center [151, 131] width 111 height 8
click at [390, 130] on link "Add" at bounding box center [391, 130] width 23 height 7
select select
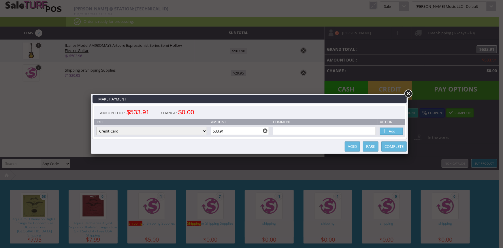
select select
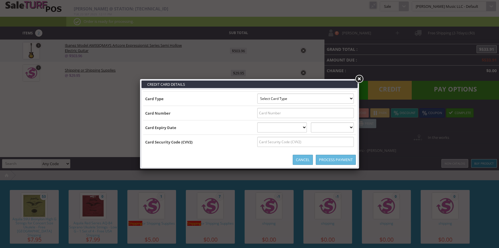
click at [352, 98] on select "Select Card Type Visa MasterCard Discover Card American Express Maestro Solo" at bounding box center [306, 98] width 97 height 10
select select "VISA"
click at [258, 93] on select "Select Card Type Visa MasterCard Discover Card American Express Maestro Solo" at bounding box center [306, 98] width 97 height 10
click at [349, 112] on input "text" at bounding box center [306, 113] width 97 height 10
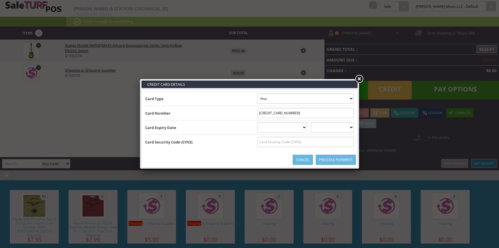
type input "4295442126322460"
click at [300, 128] on select "01 January 02 February 03 March 04 April 05 May 06 June 07 July 08 August 09 Se…" at bounding box center [283, 127] width 50 height 10
select select "04"
click at [258, 122] on select "01 January 02 February 03 March 04 April 05 May 06 June 07 July 08 August 09 Se…" at bounding box center [283, 127] width 50 height 10
drag, startPoint x: 325, startPoint y: 127, endPoint x: 325, endPoint y: 130, distance: 3.2
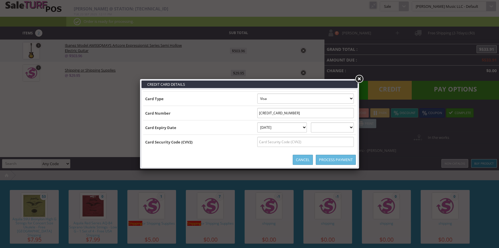
click at [325, 127] on select "2025 2026 2027 2028 2029 2030 2031 2032 2033 2034 2035" at bounding box center [332, 127] width 43 height 10
select select "2031"
click at [317, 122] on select "2025 2026 2027 2028 2029 2030 2031 2032 2033 2034 2035" at bounding box center [332, 127] width 43 height 10
click at [333, 143] on input "text" at bounding box center [306, 142] width 97 height 10
type input "478"
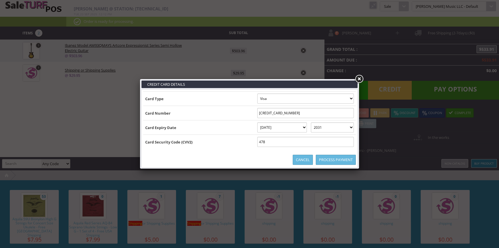
click at [345, 161] on link "Process Payment" at bounding box center [336, 160] width 40 height 10
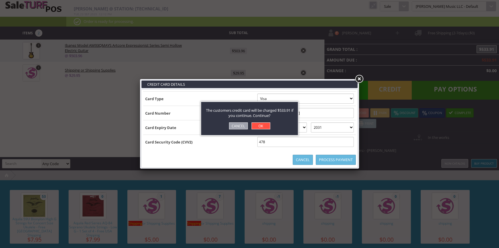
click at [256, 127] on link "OK" at bounding box center [261, 125] width 19 height 7
select select "cash"
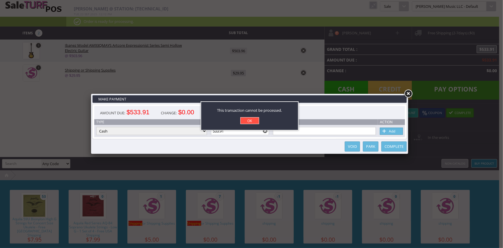
click at [253, 122] on link "OK" at bounding box center [249, 120] width 19 height 7
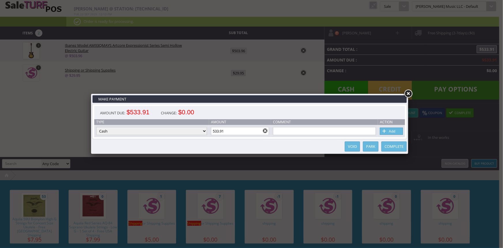
click at [405, 94] on link at bounding box center [408, 94] width 10 height 10
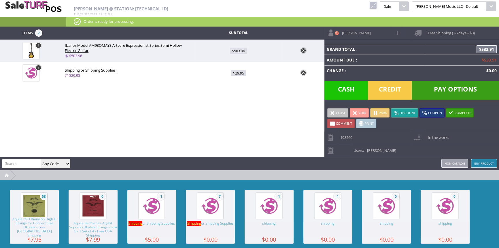
click at [454, 89] on span "Pay Options" at bounding box center [455, 90] width 87 height 19
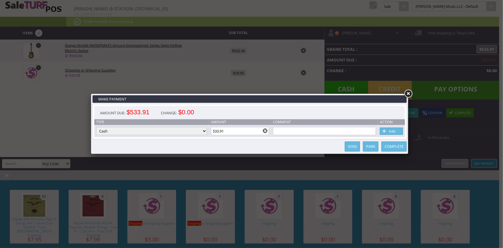
click at [195, 131] on select "Cash Credit Card Cheque or Money Order" at bounding box center [151, 131] width 111 height 8
click at [96, 127] on select "Cash Credit Card Cheque or Money Order" at bounding box center [151, 131] width 111 height 8
click at [176, 131] on select "Cash Credit Card Cheque or Money Order" at bounding box center [151, 131] width 111 height 8
select select "cheque"
click at [96, 127] on select "Cash Credit Card Cheque or Money Order" at bounding box center [151, 131] width 111 height 8
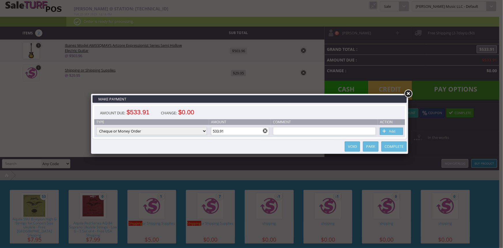
click at [299, 132] on input "text" at bounding box center [324, 131] width 103 height 8
paste input "9HU52023H00629350"
type input "[VEHICLE_IDENTIFICATION_NUMBER]- paypal"
click at [394, 131] on link "Add" at bounding box center [391, 130] width 23 height 7
type input "533.91"
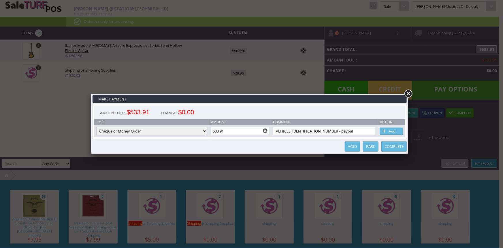
select select "cash"
type input "0"
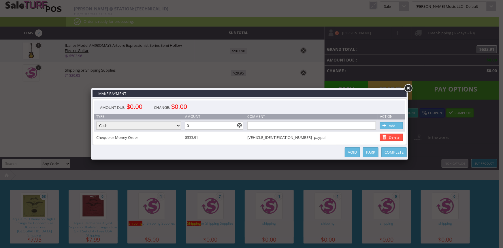
click at [394, 151] on link "Complete" at bounding box center [394, 152] width 25 height 10
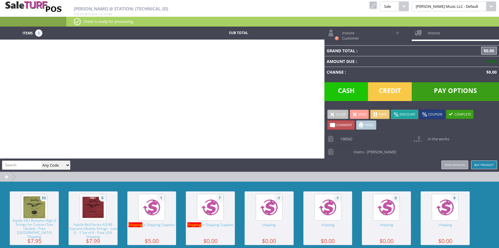
click at [377, 6] on link at bounding box center [373, 4] width 7 height 7
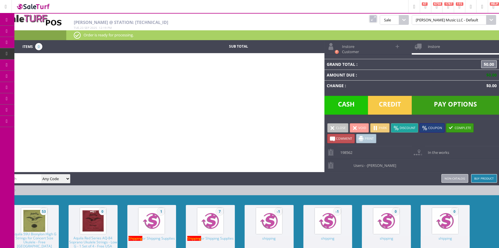
click at [51, 63] on span "Order List" at bounding box center [42, 65] width 17 height 5
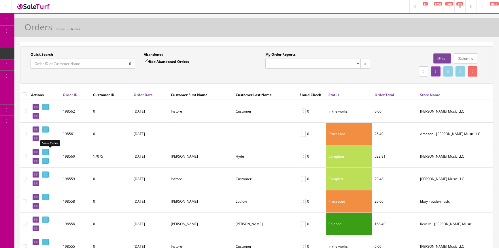
click at [45, 151] on icon at bounding box center [44, 151] width 1 height 3
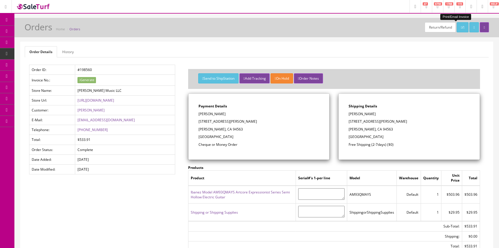
click at [464, 27] on icon at bounding box center [464, 27] width 1 height 3
drag, startPoint x: 227, startPoint y: 77, endPoint x: 224, endPoint y: 78, distance: 3.6
click at [227, 77] on button "Send to ShipStation" at bounding box center [218, 78] width 40 height 10
